Goal: Information Seeking & Learning: Learn about a topic

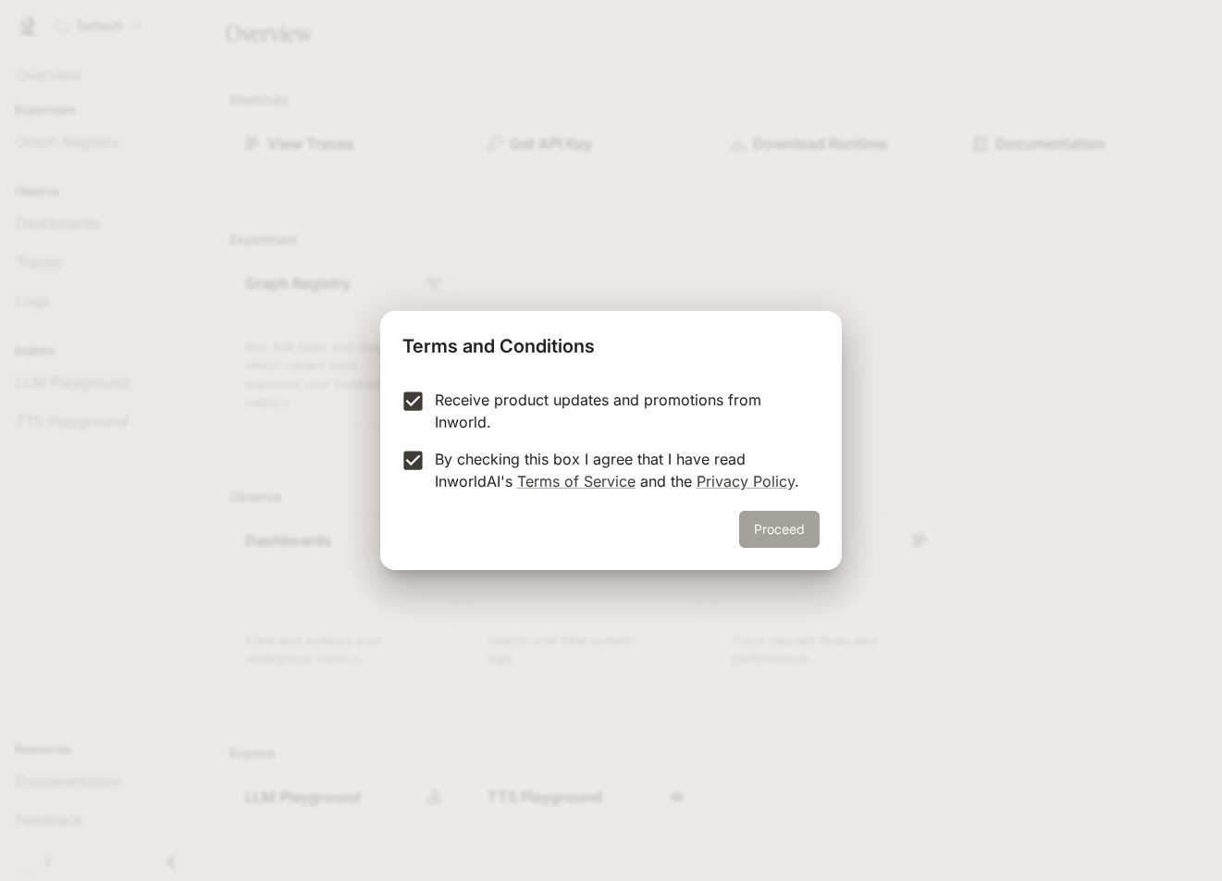
click at [796, 527] on button "Proceed" at bounding box center [779, 529] width 80 height 37
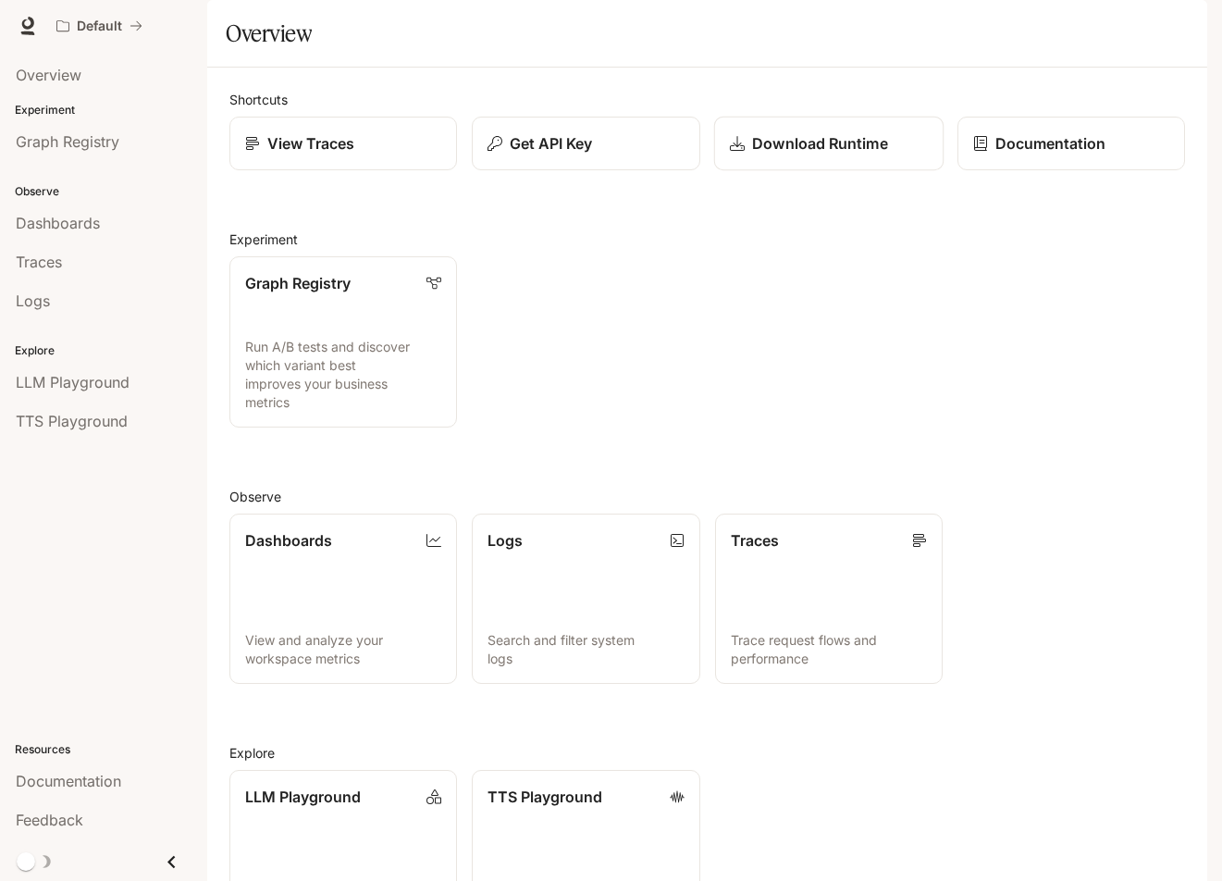
click at [897, 155] on div "Download Runtime" at bounding box center [828, 143] width 198 height 22
click at [374, 155] on div "View Traces" at bounding box center [343, 143] width 198 height 22
click at [1001, 155] on p "Documentation" at bounding box center [1050, 143] width 111 height 22
click at [398, 654] on link "Dashboards View and analyze your workspace metrics" at bounding box center [344, 599] width 230 height 173
